Goal: Navigation & Orientation: Find specific page/section

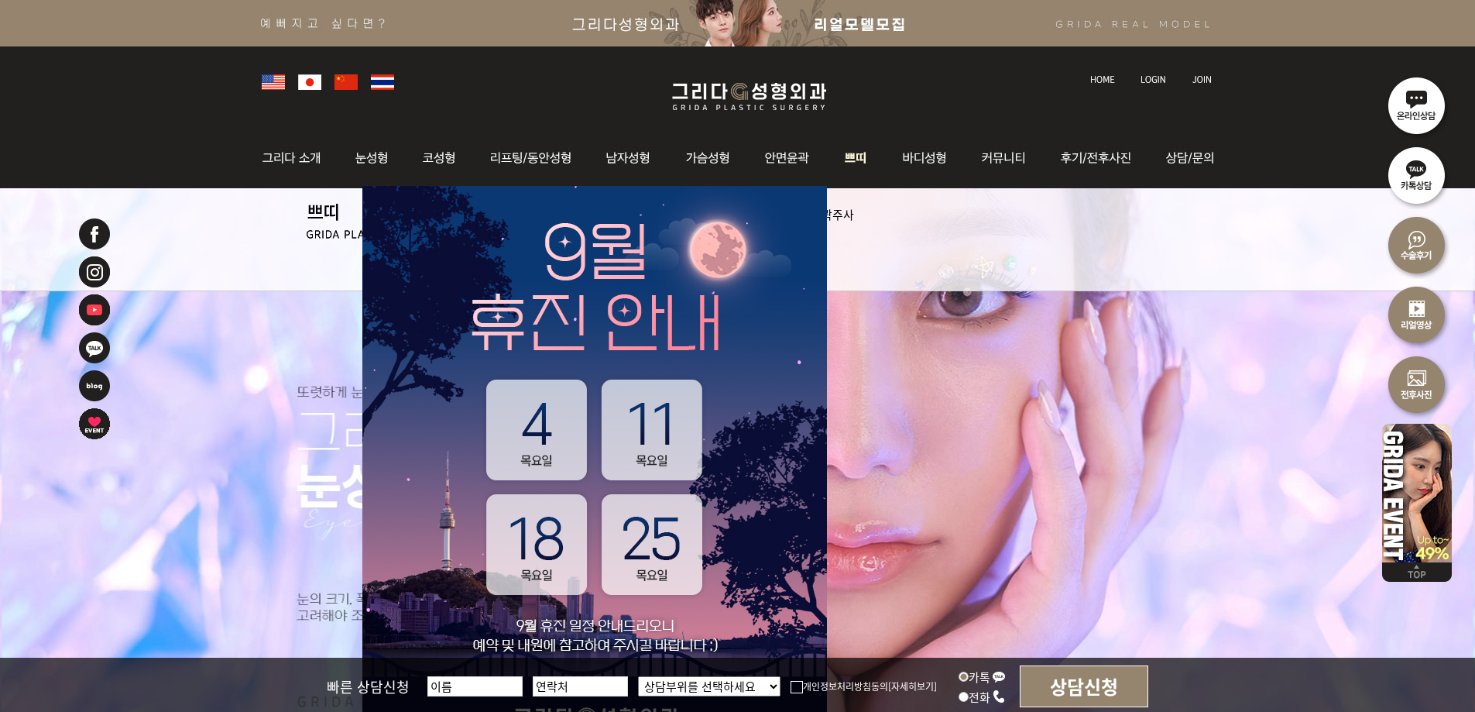
click at [860, 162] on img at bounding box center [856, 158] width 57 height 60
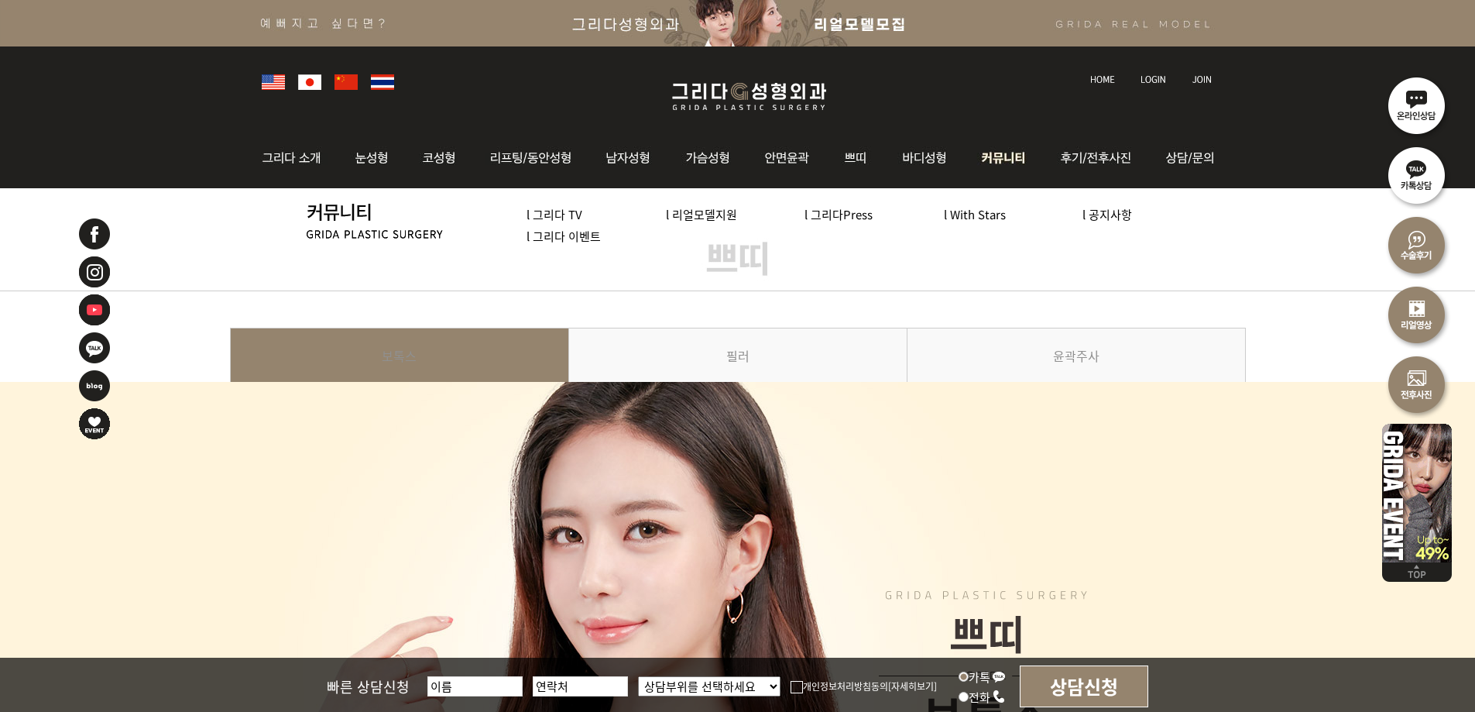
click at [568, 233] on link "l 그리다 이벤트" at bounding box center [564, 236] width 74 height 16
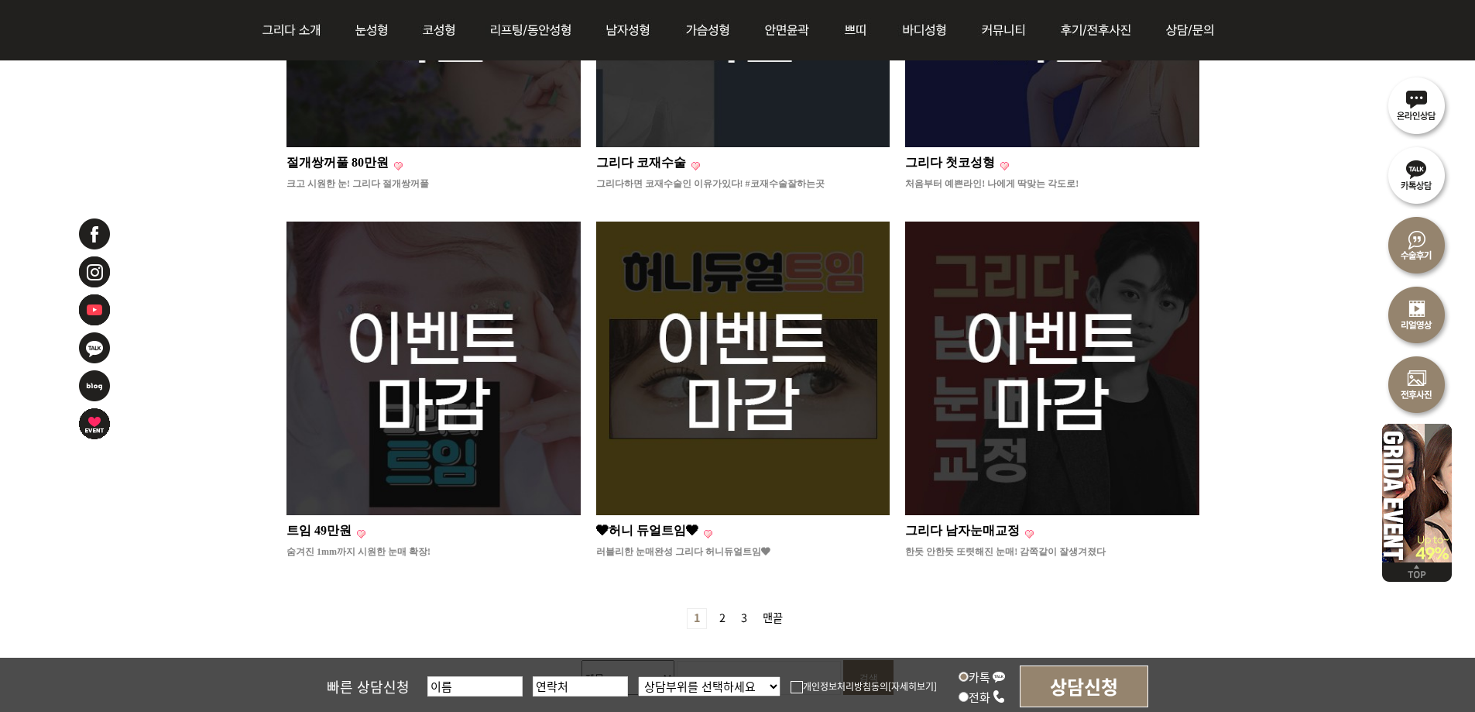
scroll to position [1472, 0]
